Goal: Task Accomplishment & Management: Complete application form

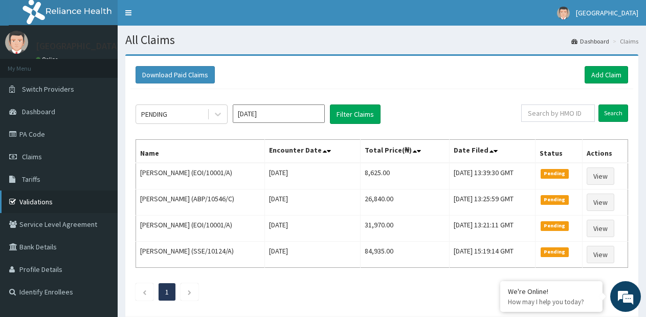
click at [44, 194] on link "Validations" at bounding box center [59, 201] width 118 height 23
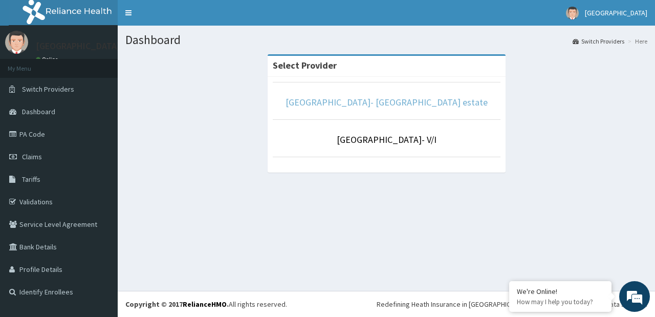
click at [428, 106] on link "[GEOGRAPHIC_DATA]- [GEOGRAPHIC_DATA] estate" at bounding box center [387, 102] width 202 height 12
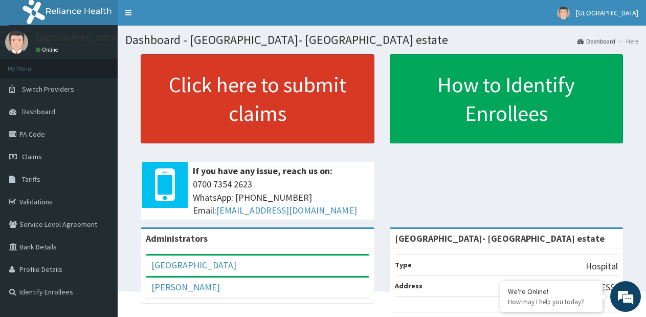
click at [200, 100] on link "Click here to submit claims" at bounding box center [258, 98] width 234 height 89
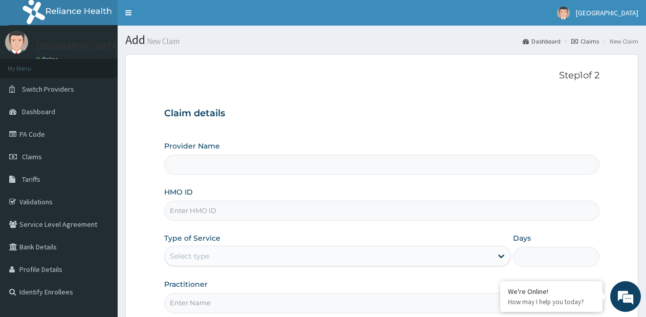
type input "[GEOGRAPHIC_DATA]- [GEOGRAPHIC_DATA] estate"
click at [495, 253] on div at bounding box center [501, 256] width 18 height 18
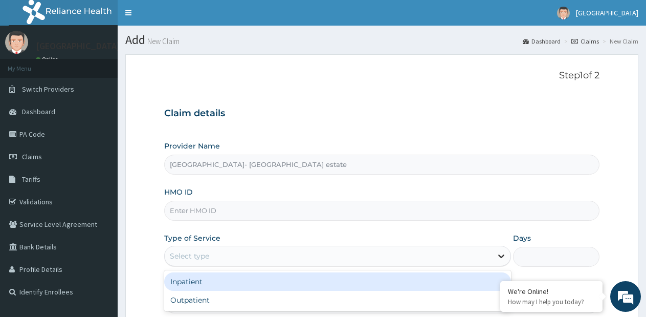
click at [495, 253] on div at bounding box center [501, 256] width 18 height 18
